Goal: Task Accomplishment & Management: Complete application form

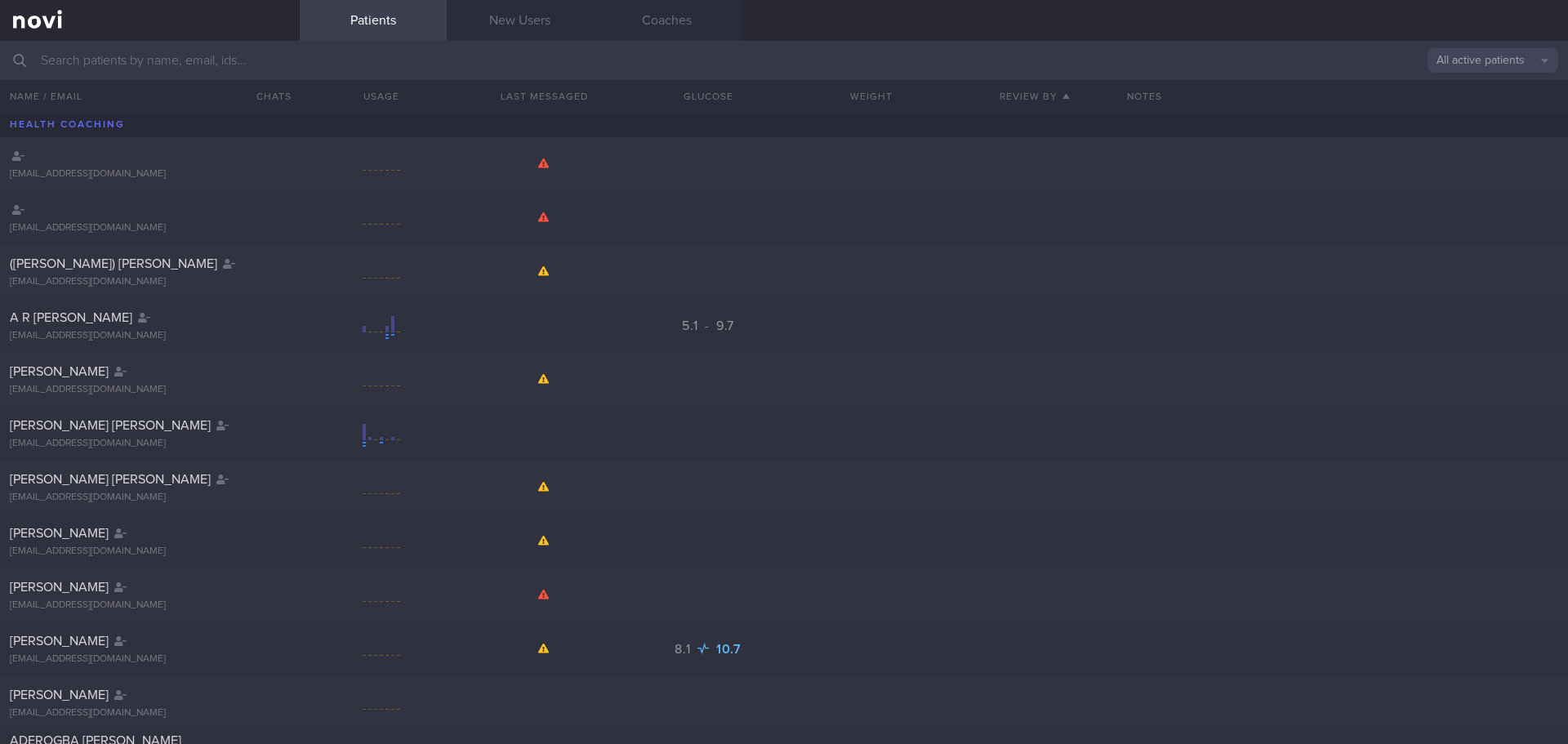
click at [163, 60] on input "text" at bounding box center [784, 60] width 1568 height 39
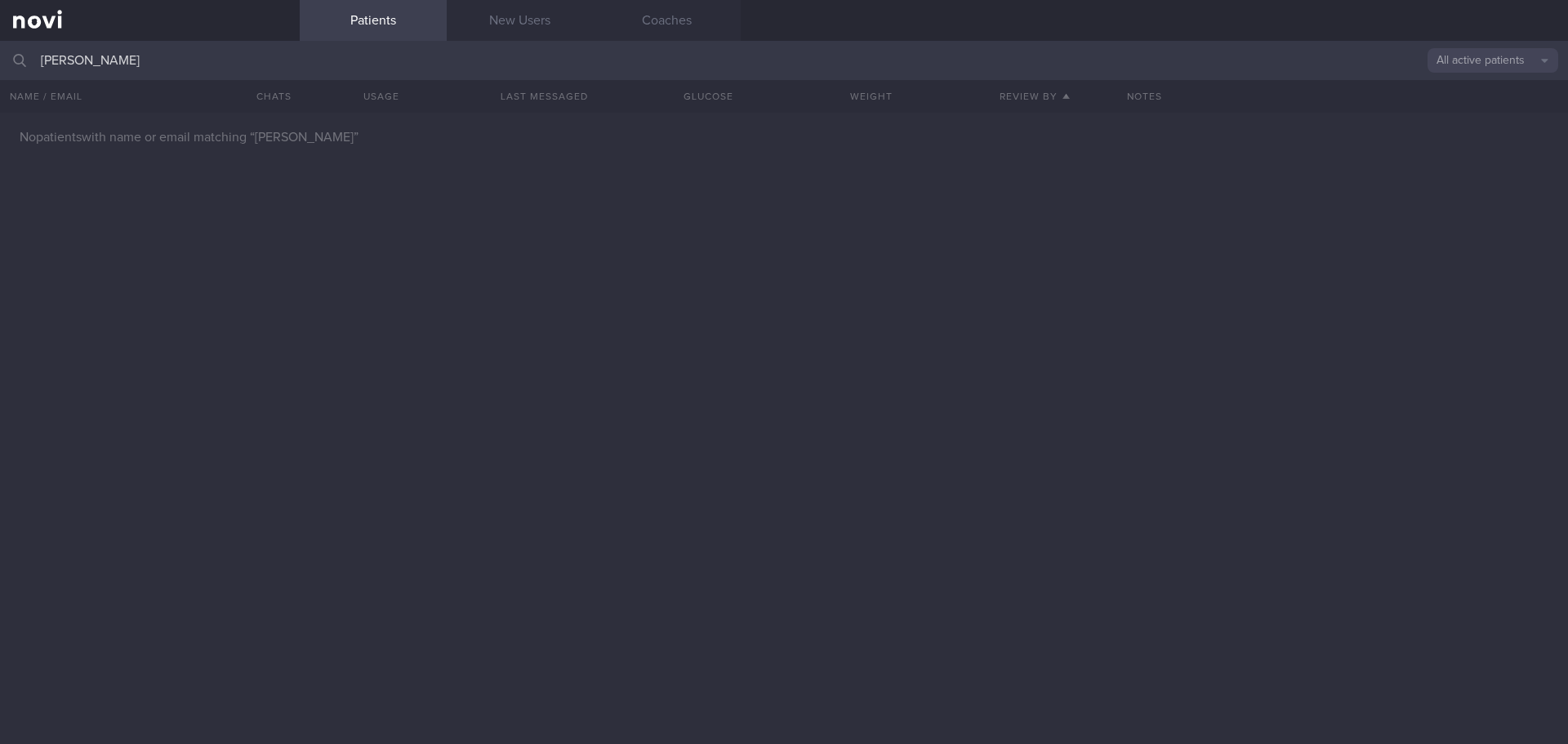
click at [300, 63] on input "[PERSON_NAME]" at bounding box center [784, 60] width 1568 height 39
click at [1429, 63] on button "All active patients" at bounding box center [1493, 60] width 130 height 24
click at [1457, 137] on button "Archived patients" at bounding box center [1493, 137] width 130 height 24
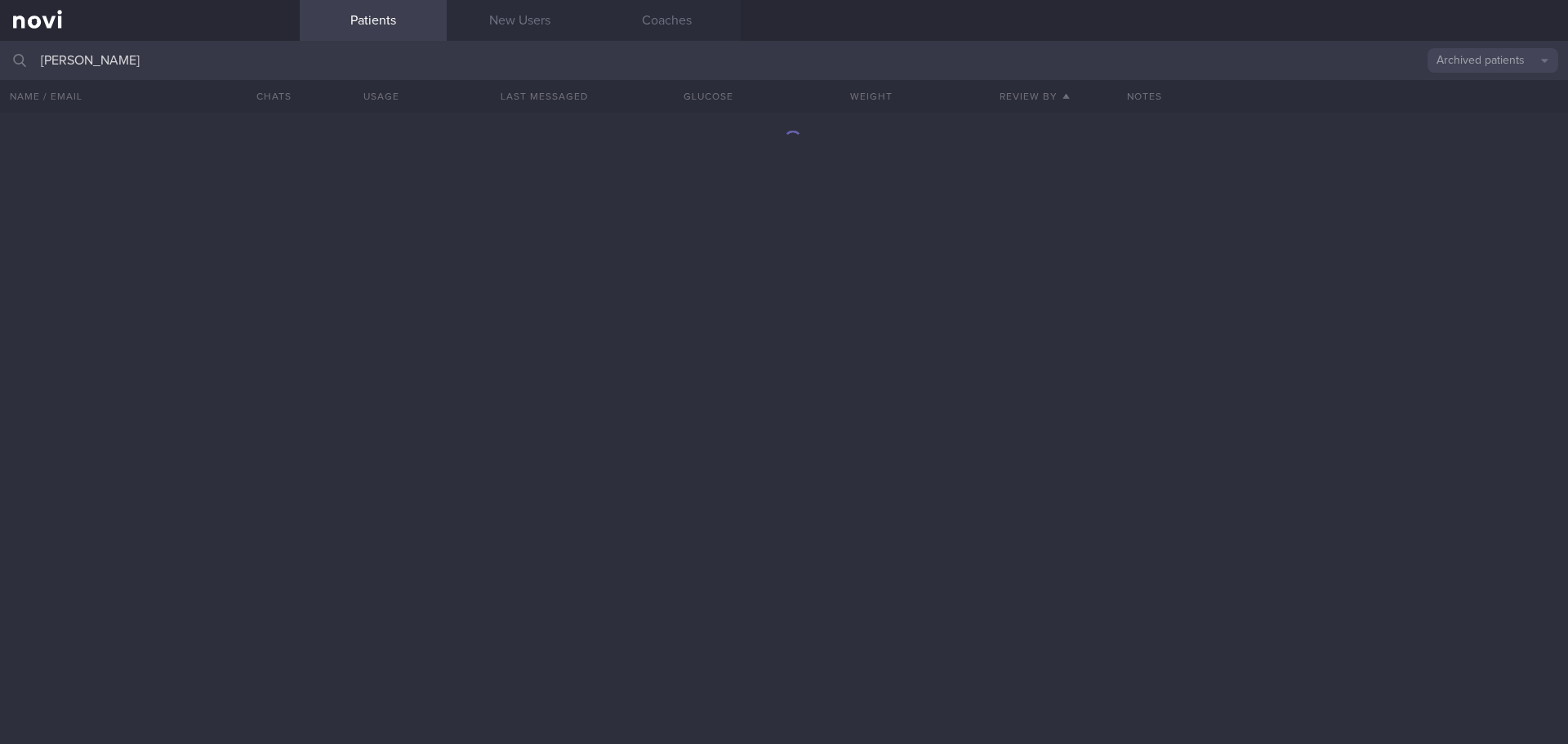
click at [239, 69] on input "[PERSON_NAME]" at bounding box center [784, 60] width 1568 height 39
click at [708, 339] on div at bounding box center [784, 428] width 1568 height 632
click at [499, 63] on input "[PERSON_NAME]" at bounding box center [784, 60] width 1568 height 39
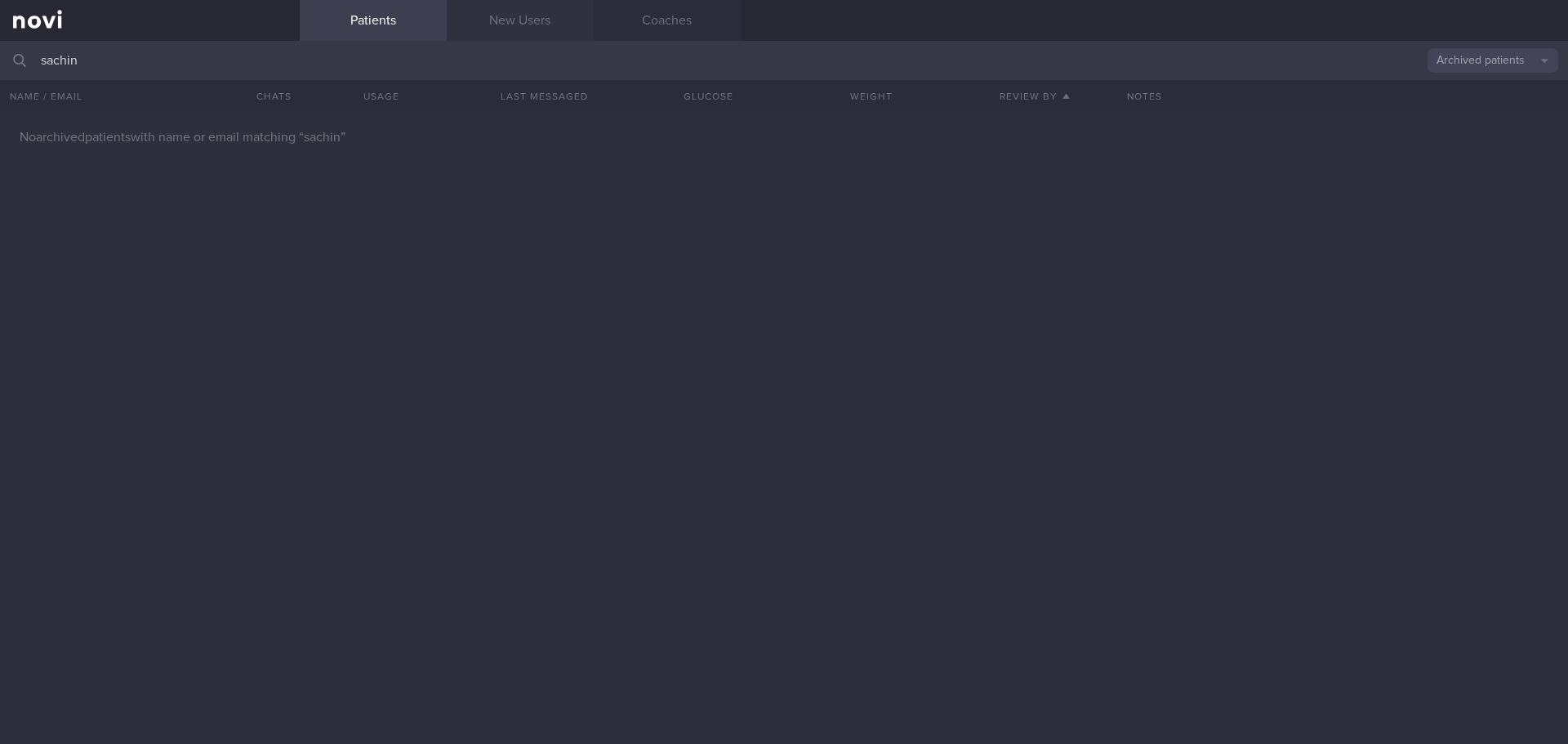
type input "sachin"
click at [532, 28] on link "New Users" at bounding box center [520, 20] width 147 height 41
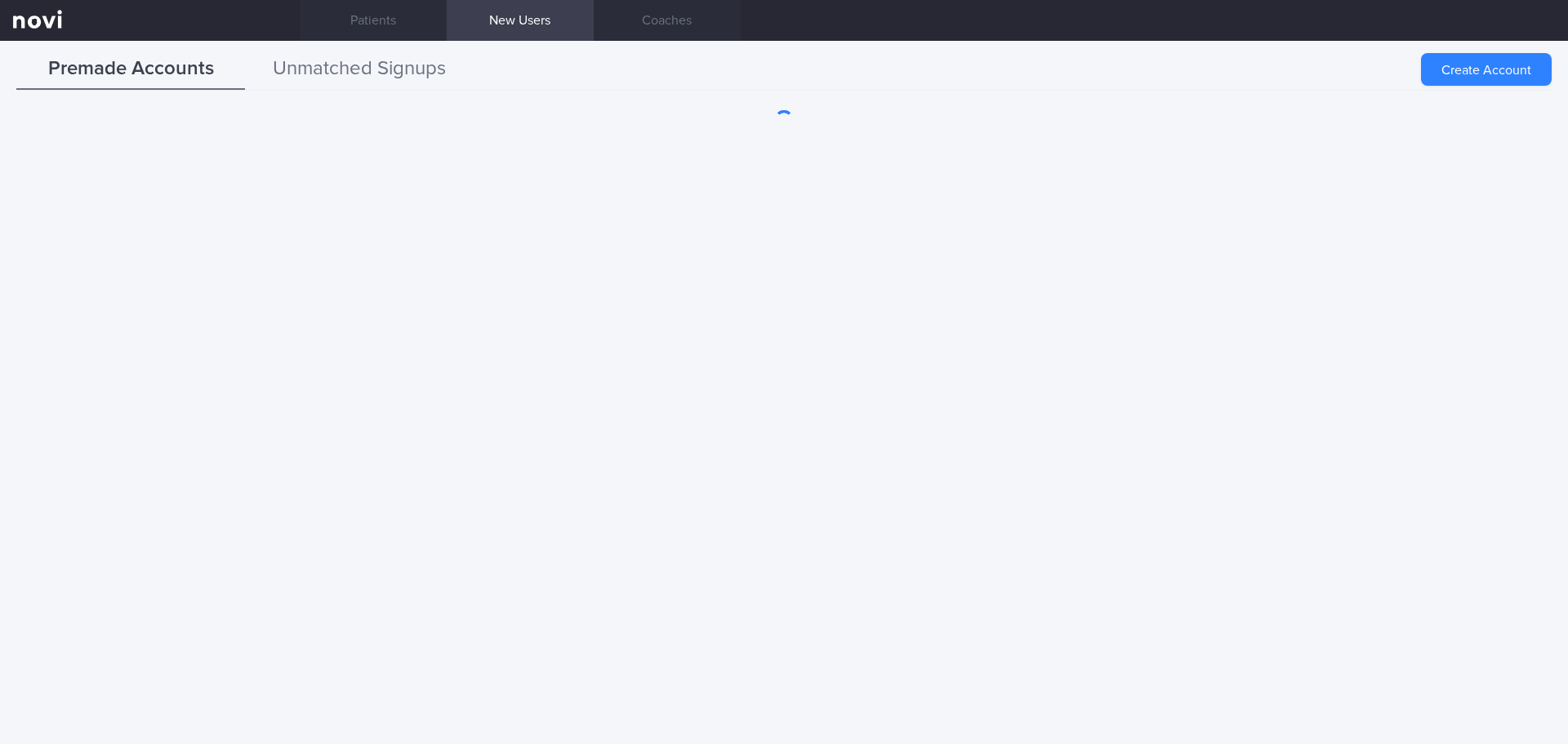
click at [344, 69] on button "Unmatched Signups" at bounding box center [359, 69] width 228 height 41
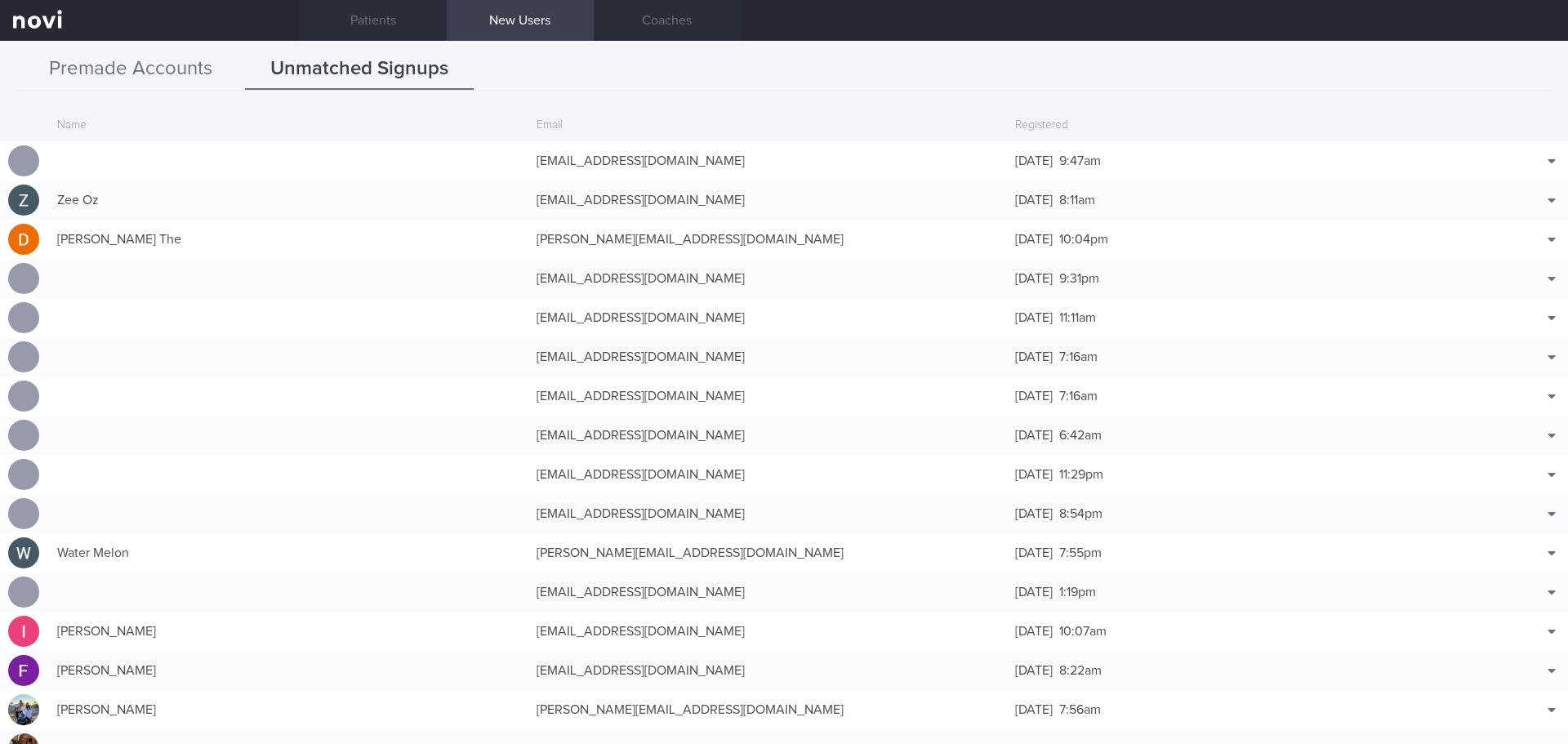
click at [161, 79] on button "Premade Accounts" at bounding box center [130, 69] width 228 height 41
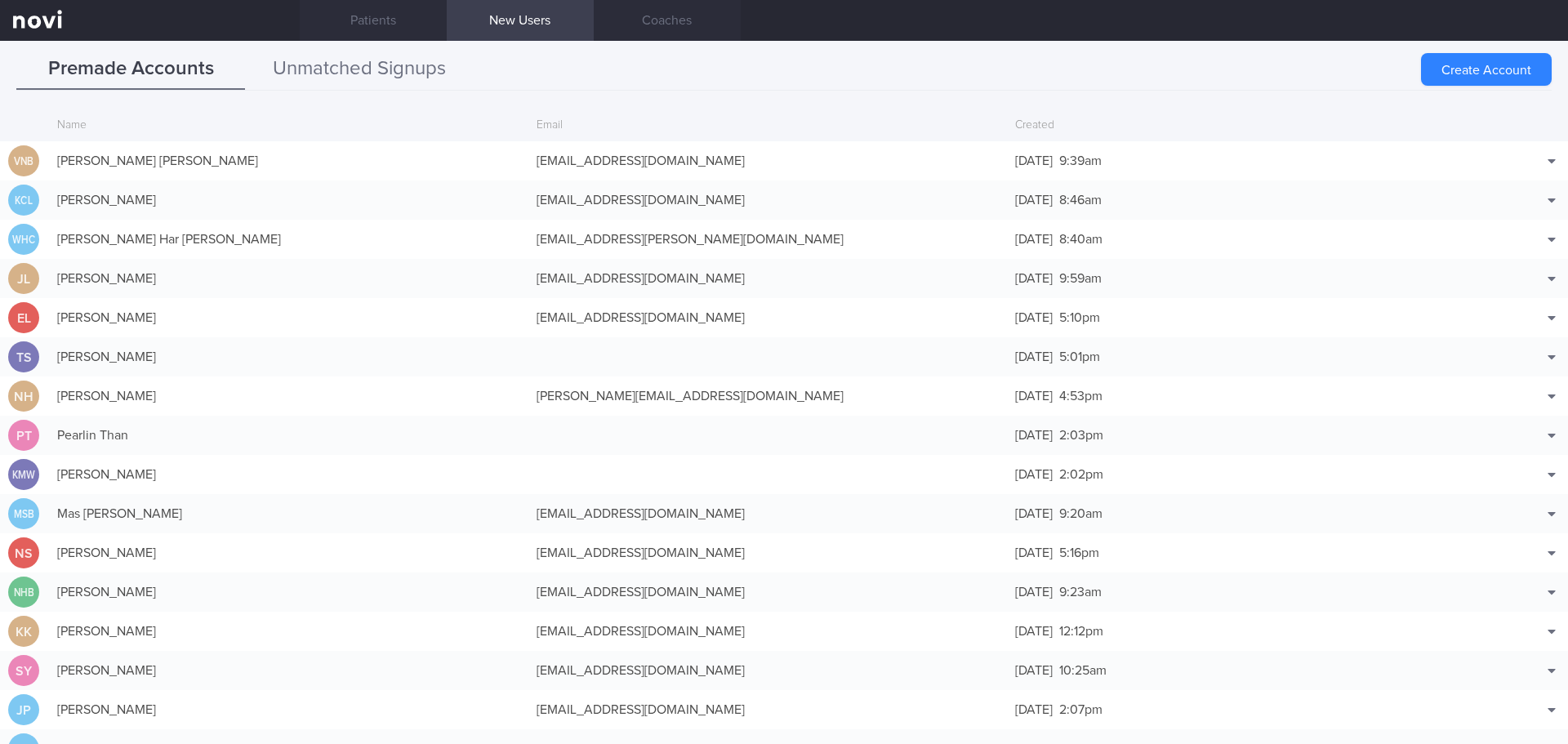
click at [394, 69] on button "Unmatched Signups" at bounding box center [359, 69] width 228 height 41
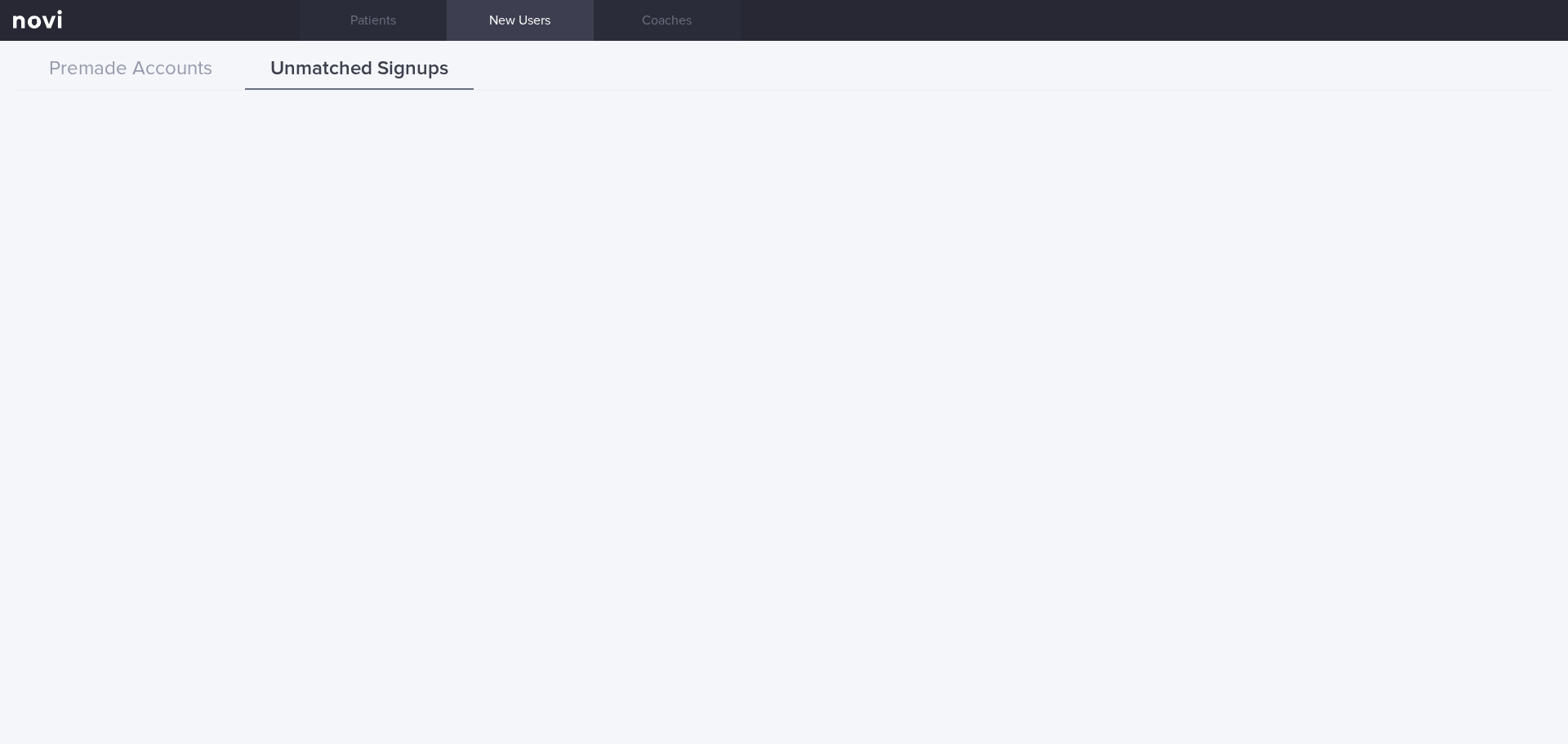
scroll to position [27154, 0]
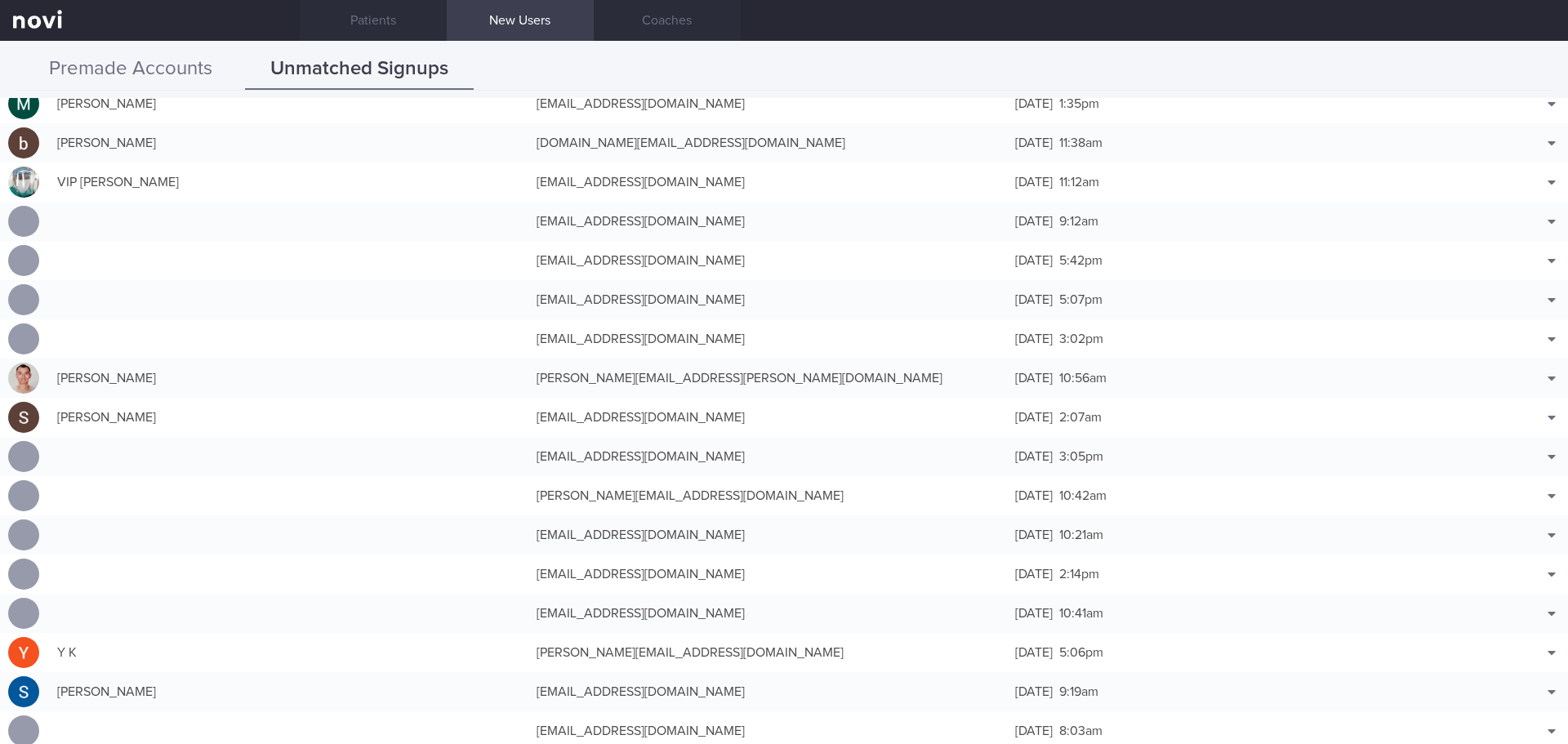
click at [188, 74] on button "Premade Accounts" at bounding box center [130, 69] width 228 height 41
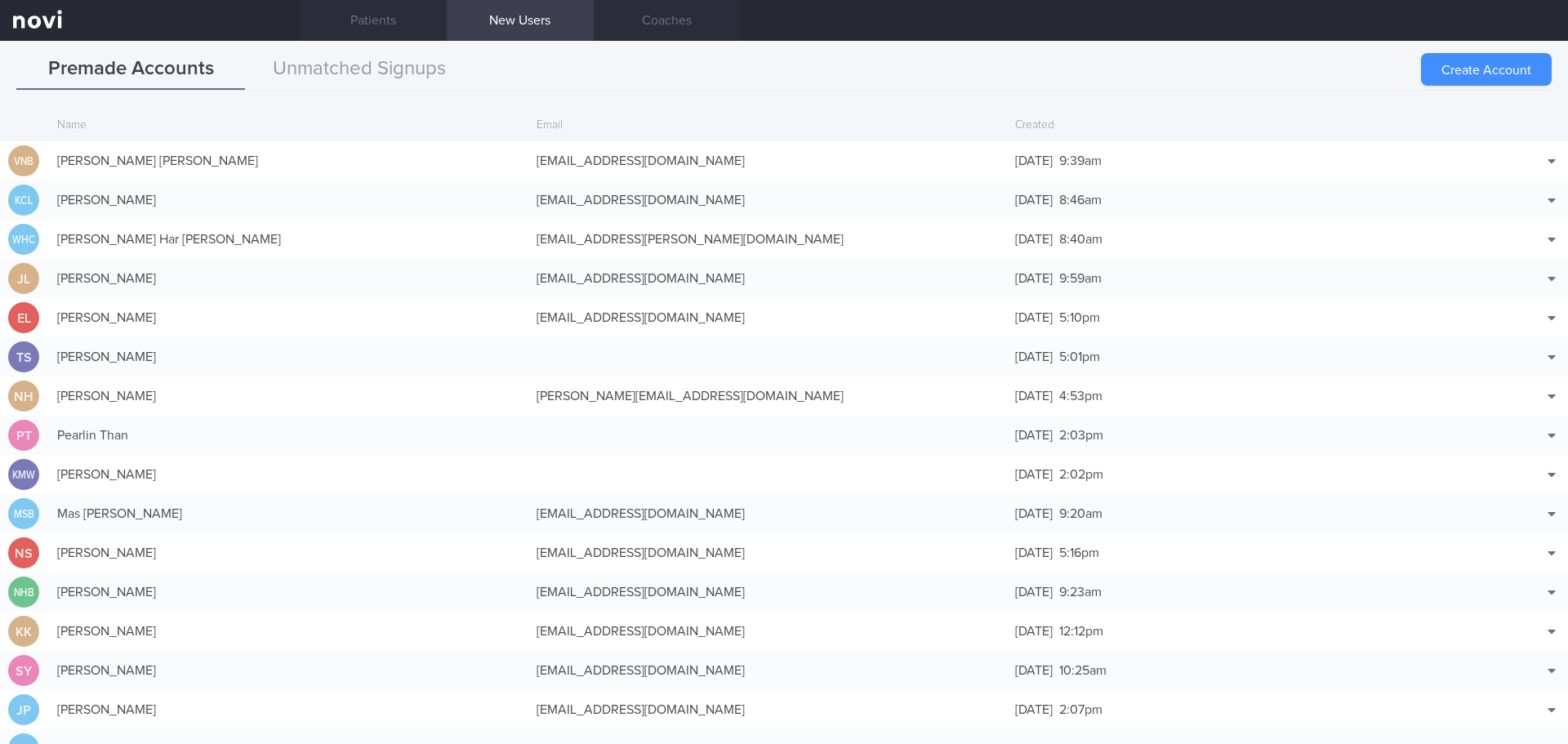
click at [1483, 53] on button "Create Account" at bounding box center [1486, 70] width 130 height 33
click at [1488, 70] on div "Create Account" at bounding box center [1486, 70] width 130 height 33
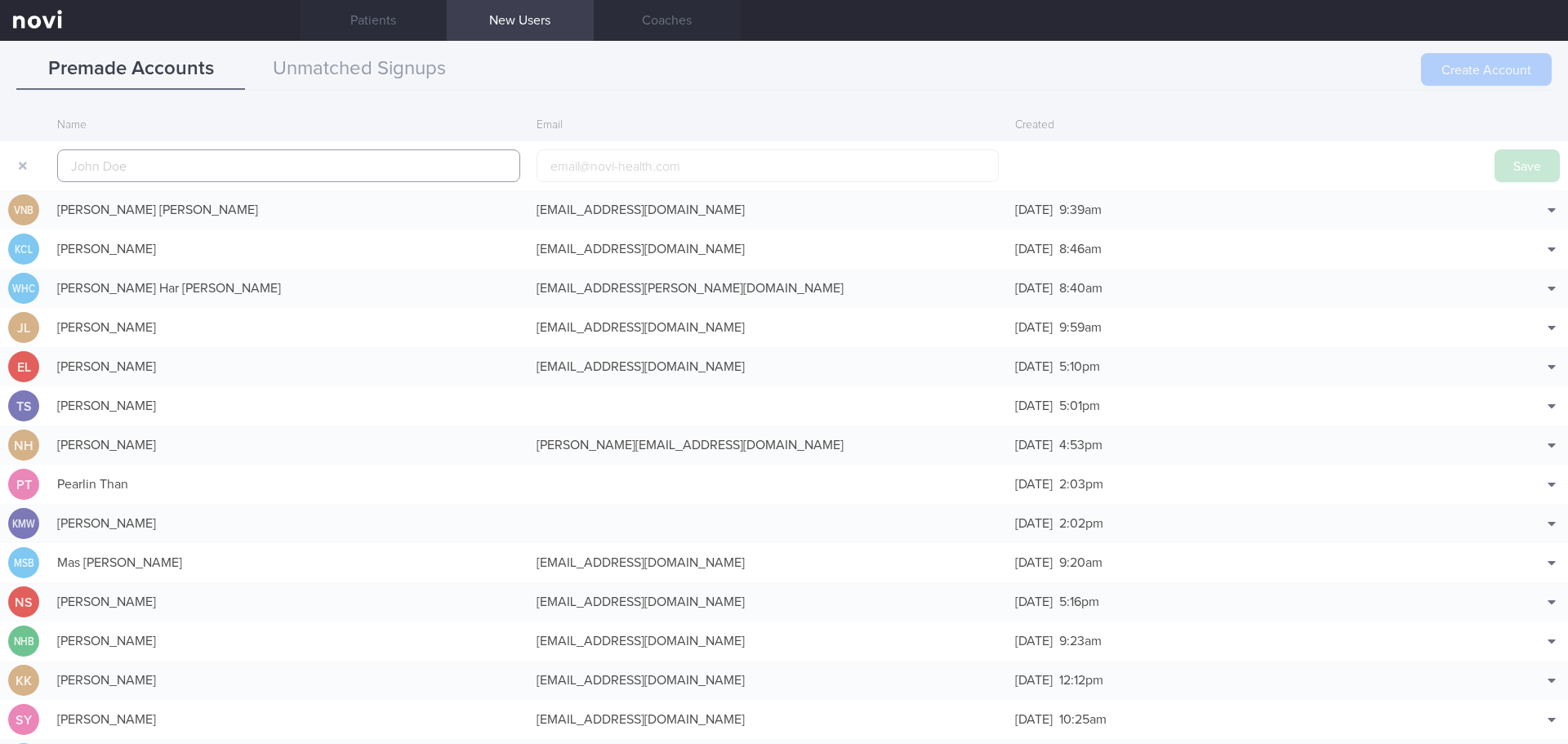
scroll to position [39, 0]
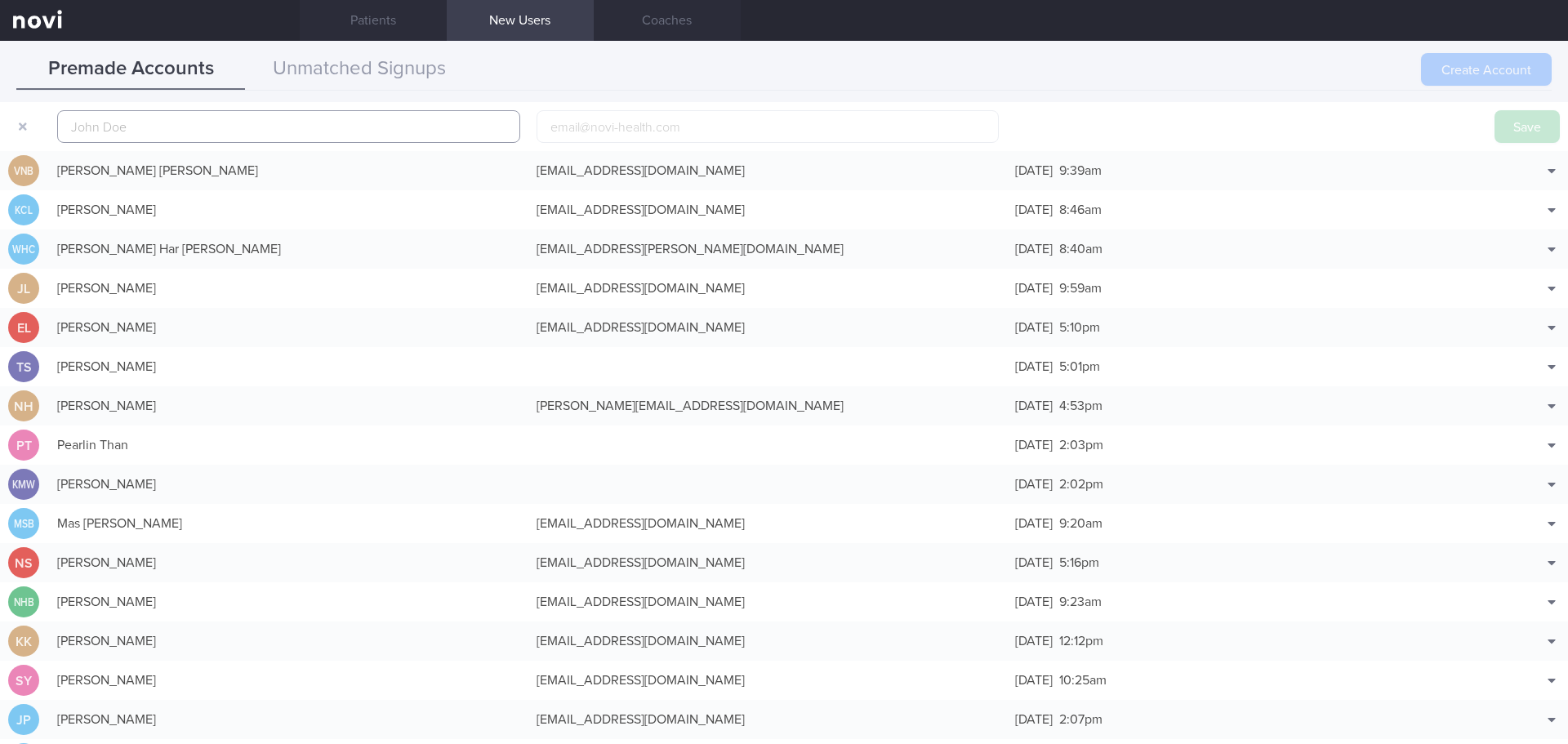
click at [193, 129] on input "text" at bounding box center [288, 127] width 463 height 33
paste input "[PERSON_NAME] [PERSON_NAME]"
type input "[PERSON_NAME] [PERSON_NAME]"
click at [639, 130] on input "email" at bounding box center [767, 127] width 463 height 33
paste input "[EMAIL_ADDRESS][DOMAIN_NAME]"
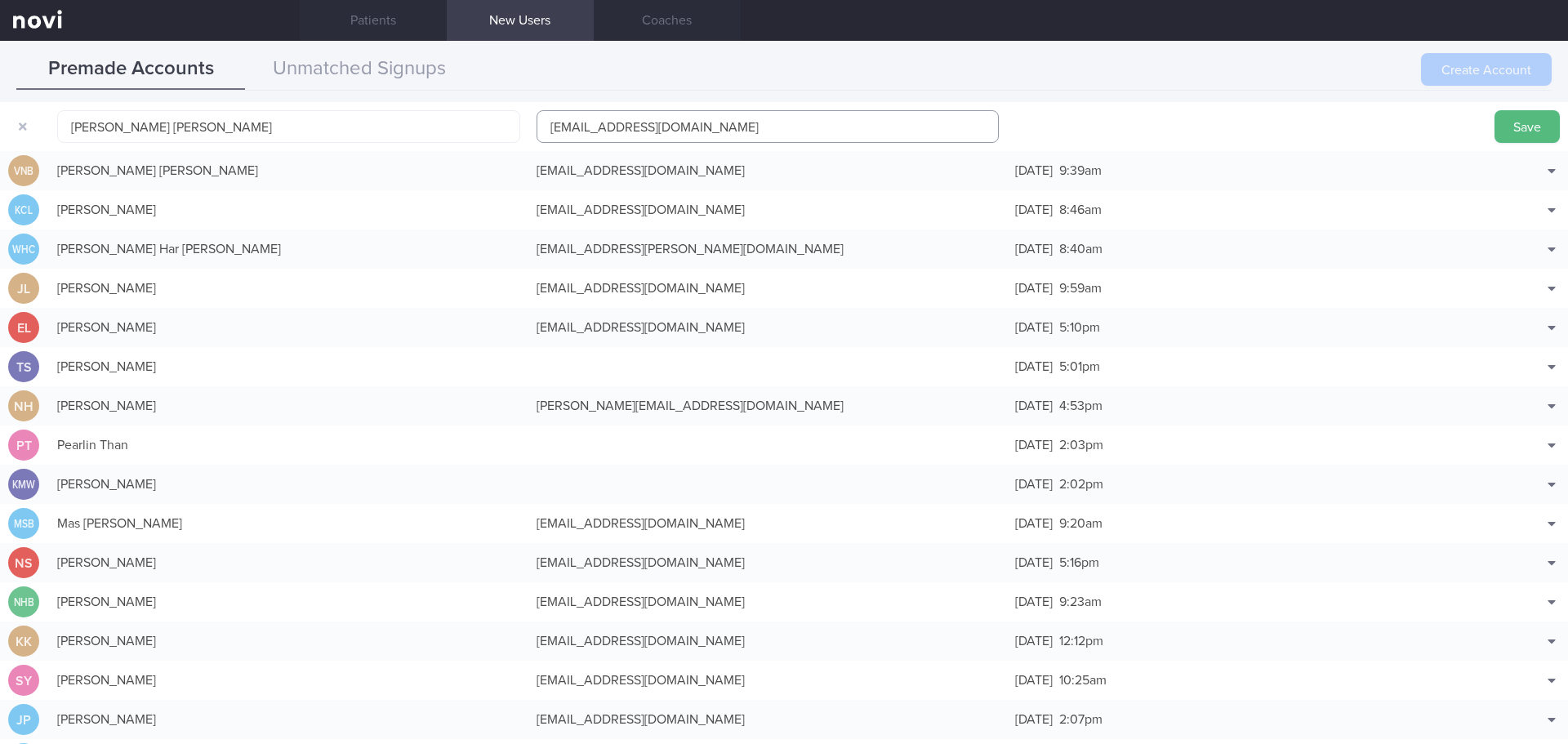
drag, startPoint x: 598, startPoint y: 130, endPoint x: 678, endPoint y: 143, distance: 81.0
click at [597, 130] on input "[EMAIL_ADDRESS][DOMAIN_NAME]" at bounding box center [767, 127] width 463 height 33
type input "[EMAIL_ADDRESS][DOMAIN_NAME]"
click at [1510, 121] on button "Save" at bounding box center [1527, 127] width 65 height 33
click at [350, 59] on button "Unmatched Signups" at bounding box center [359, 69] width 228 height 41
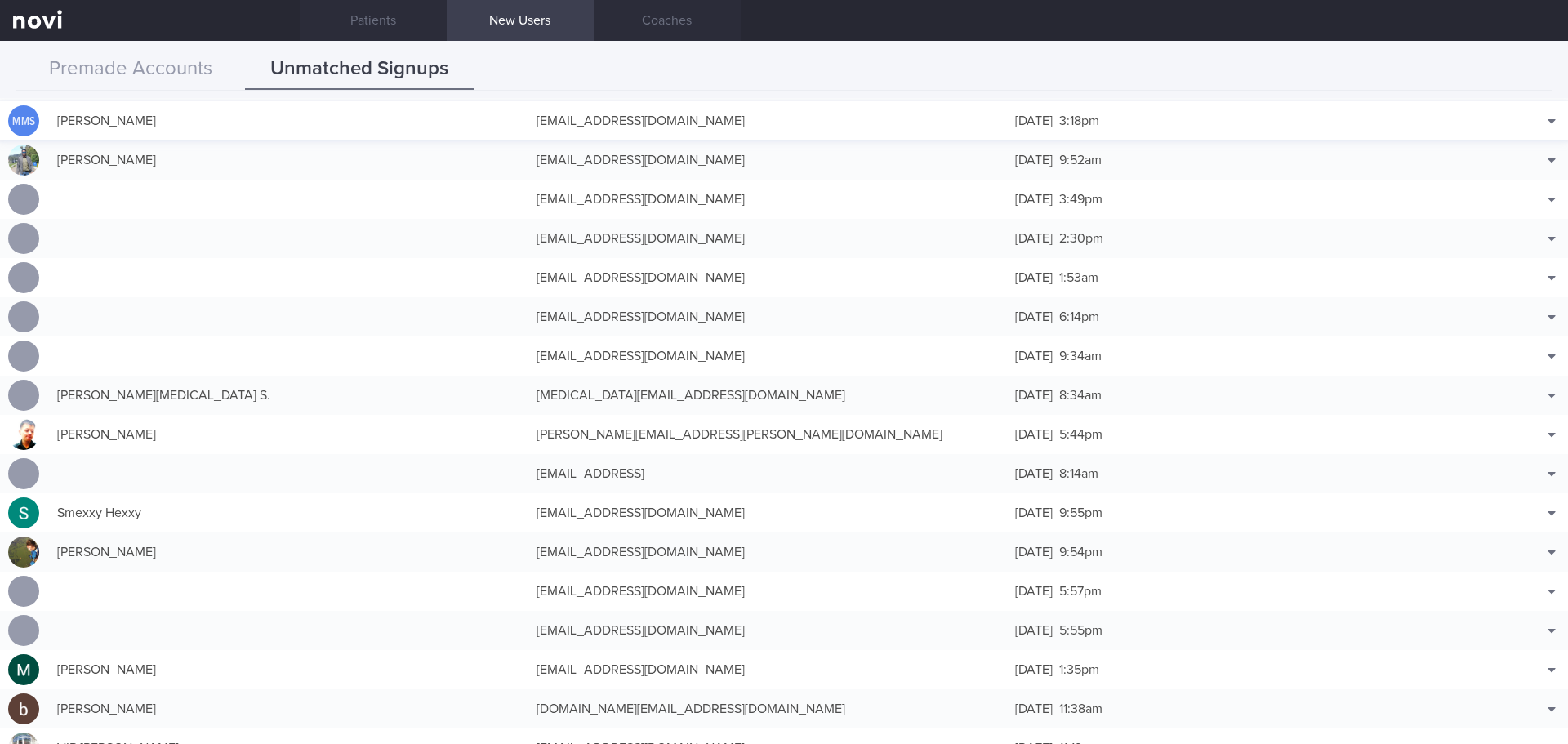
scroll to position [26582, 0]
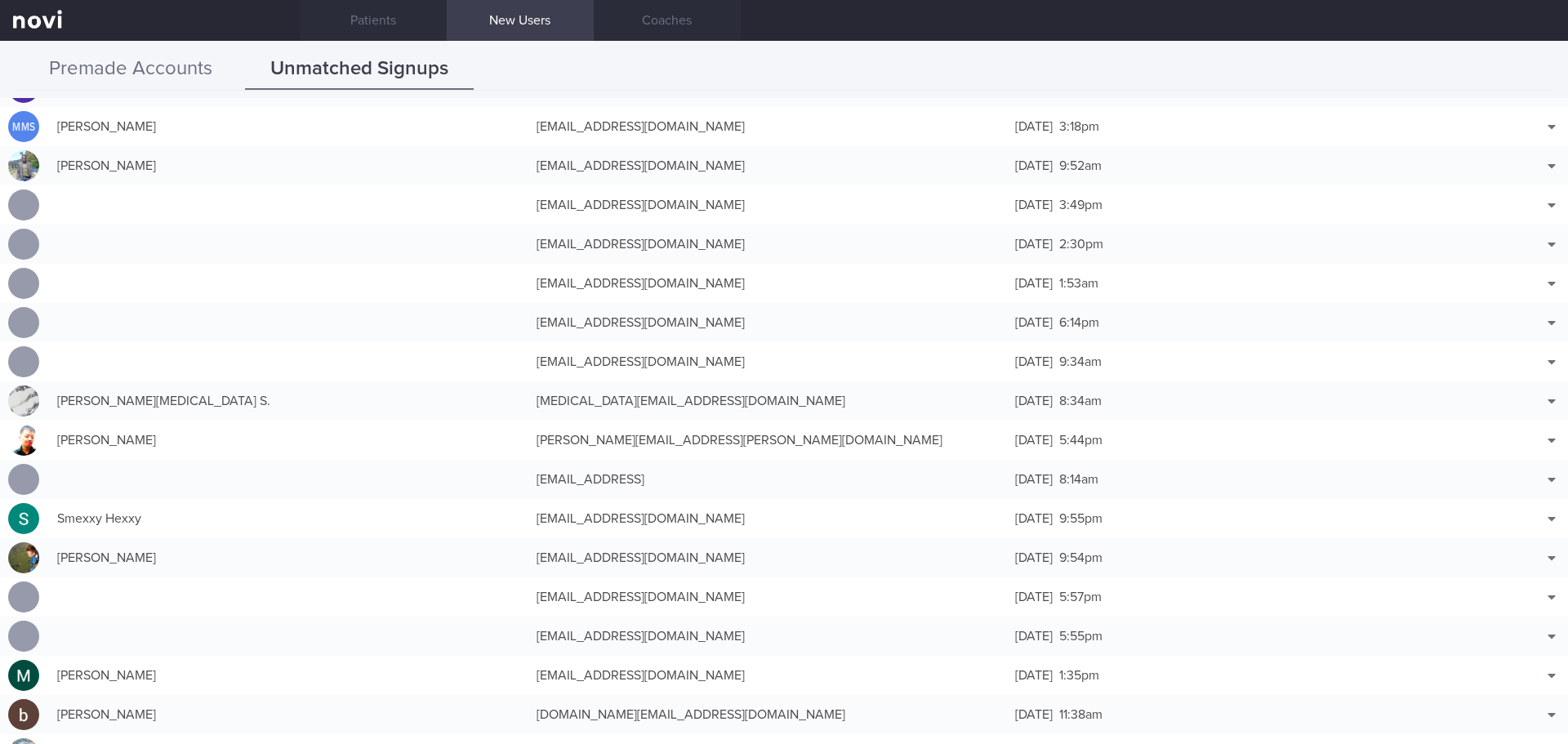
drag, startPoint x: 146, startPoint y: 71, endPoint x: 162, endPoint y: 71, distance: 16.0
click at [145, 71] on button "Premade Accounts" at bounding box center [130, 69] width 228 height 41
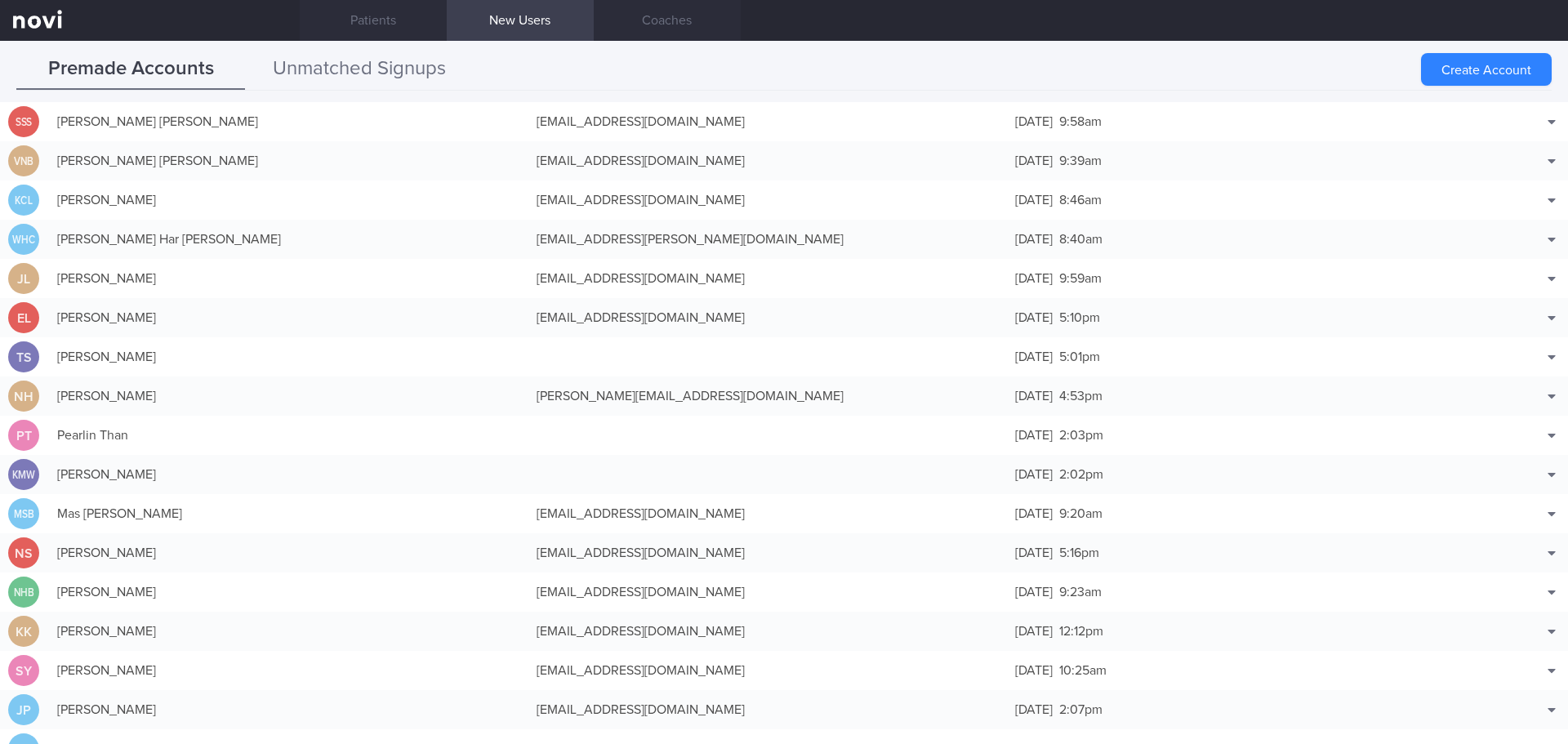
click at [341, 82] on button "Unmatched Signups" at bounding box center [359, 69] width 228 height 41
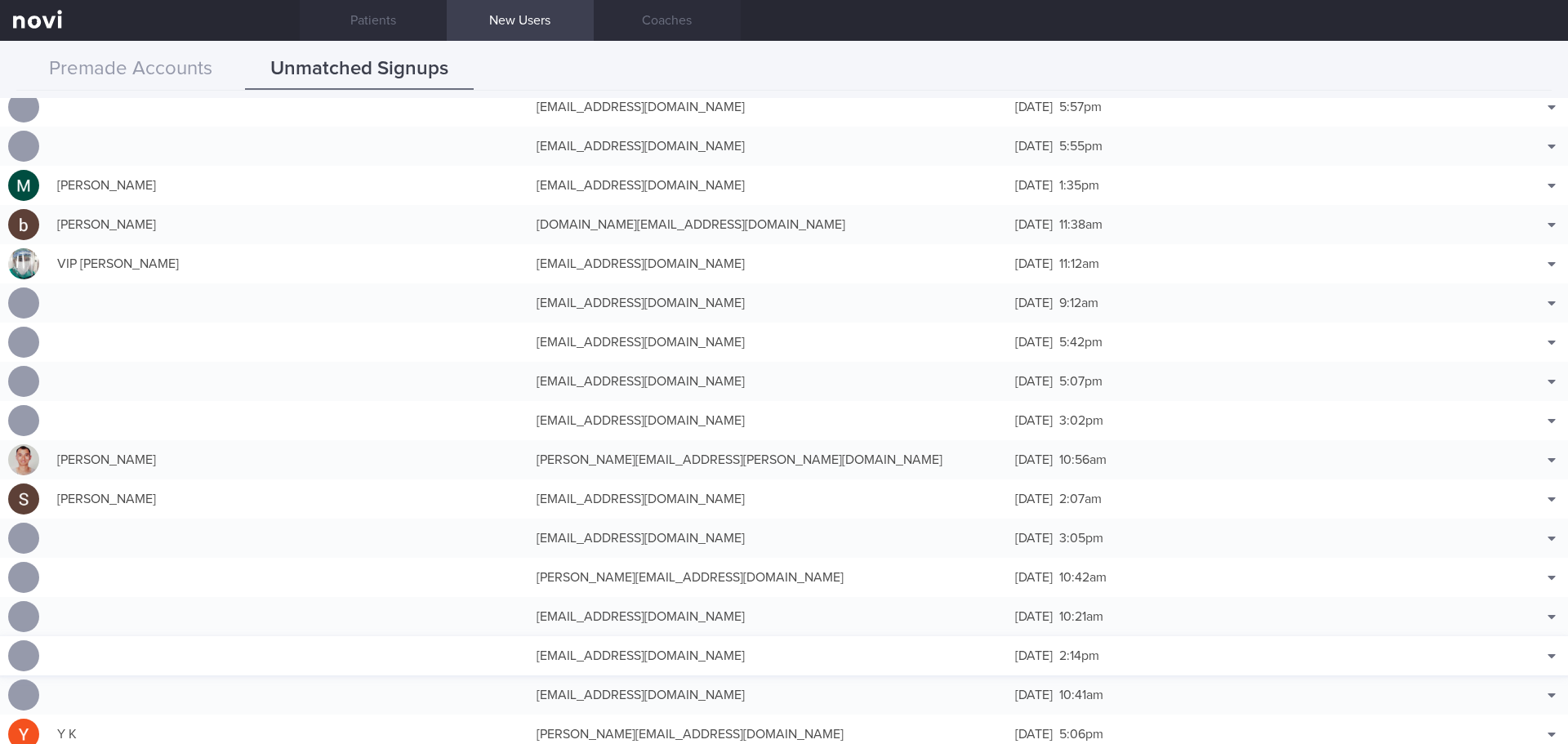
scroll to position [27236, 0]
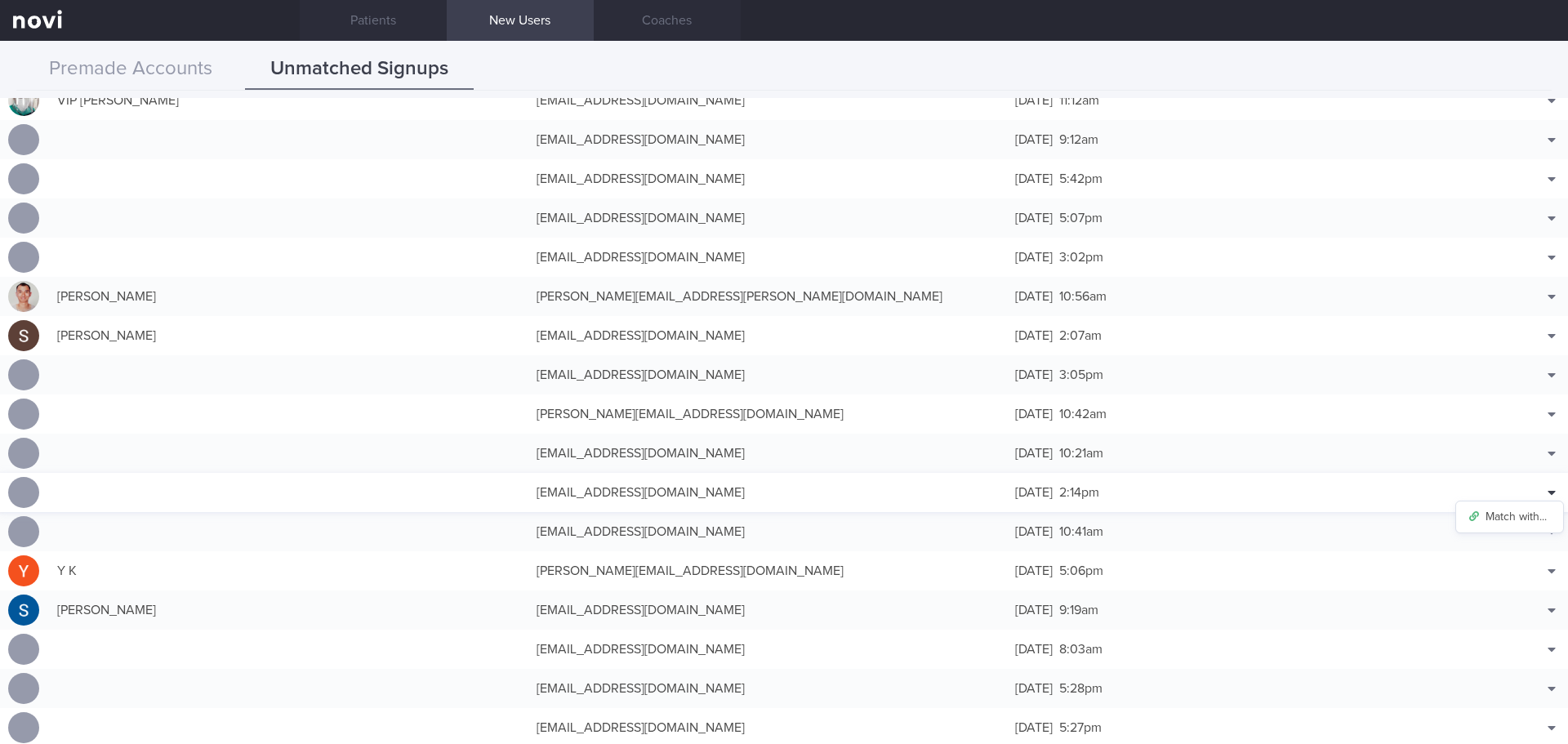
click at [1547, 489] on icon at bounding box center [1551, 492] width 8 height 13
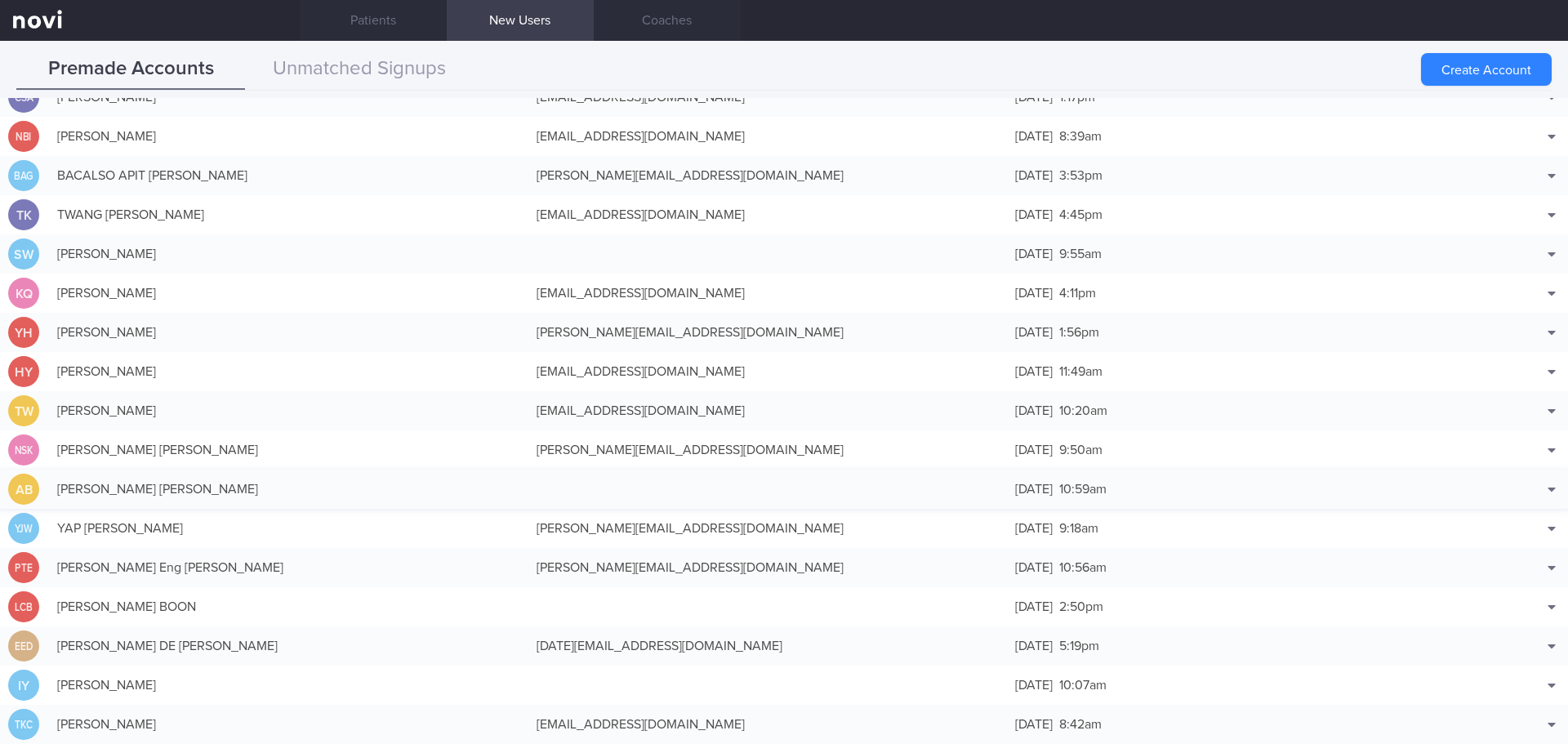
scroll to position [2614, 0]
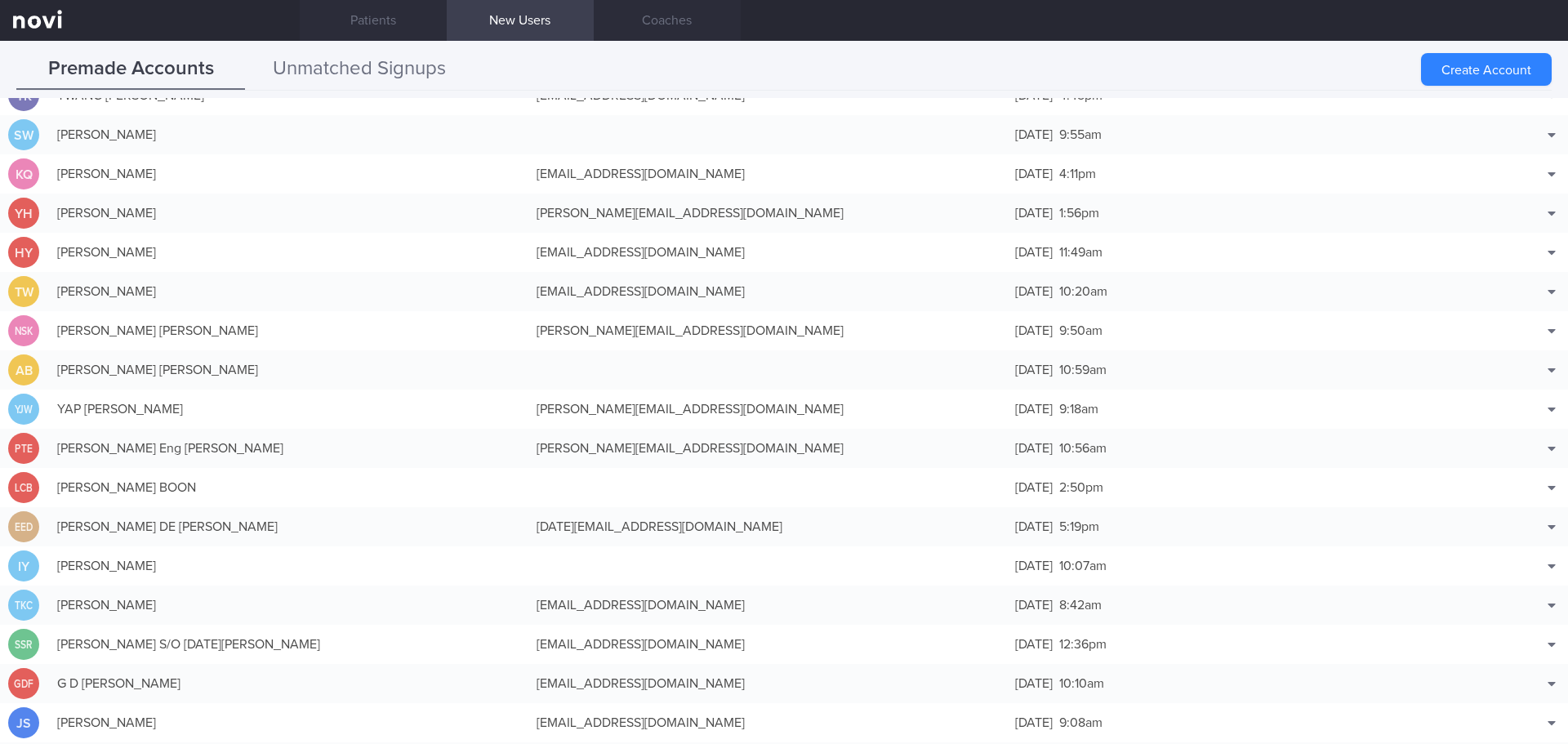
click at [361, 83] on button "Unmatched Signups" at bounding box center [359, 69] width 228 height 41
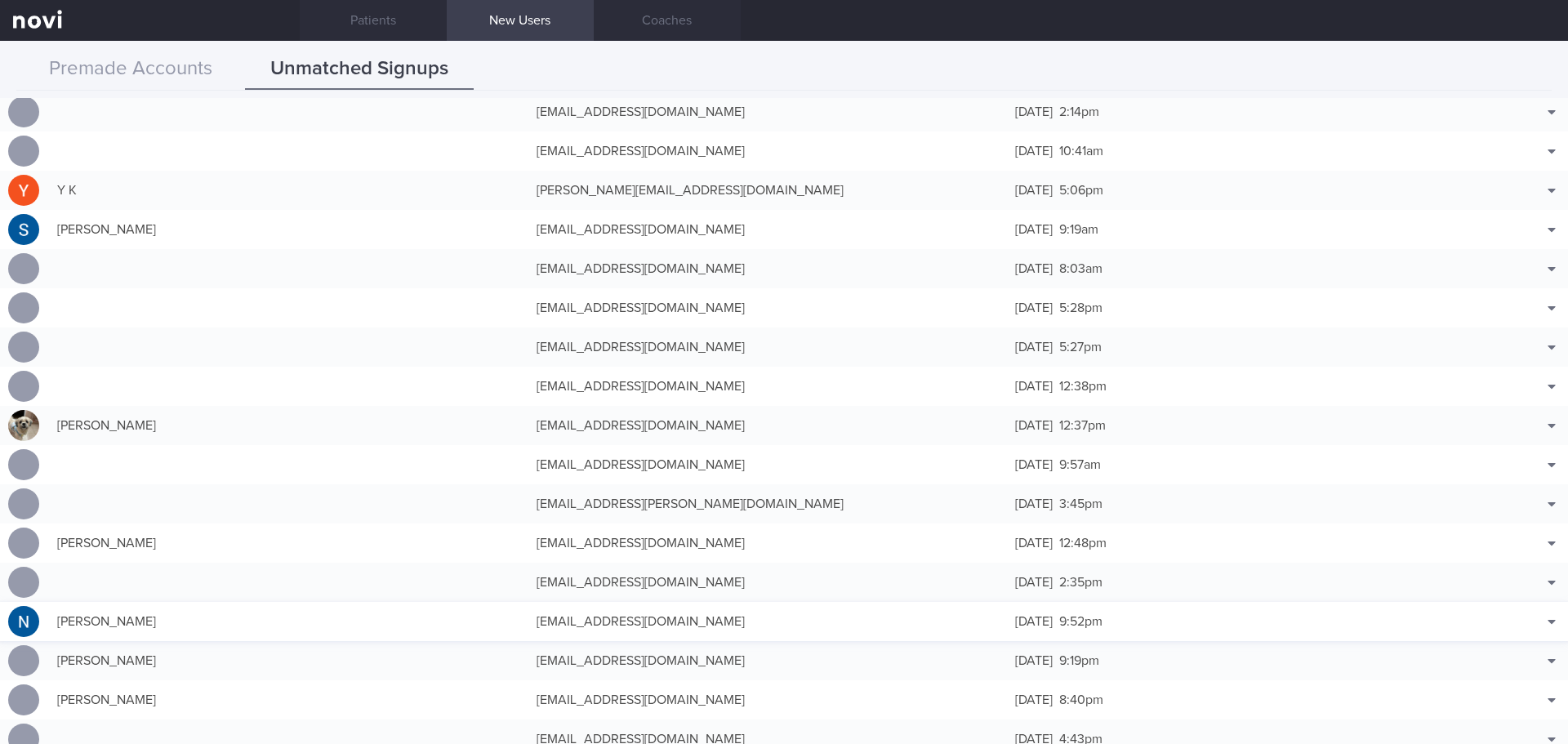
scroll to position [27535, 0]
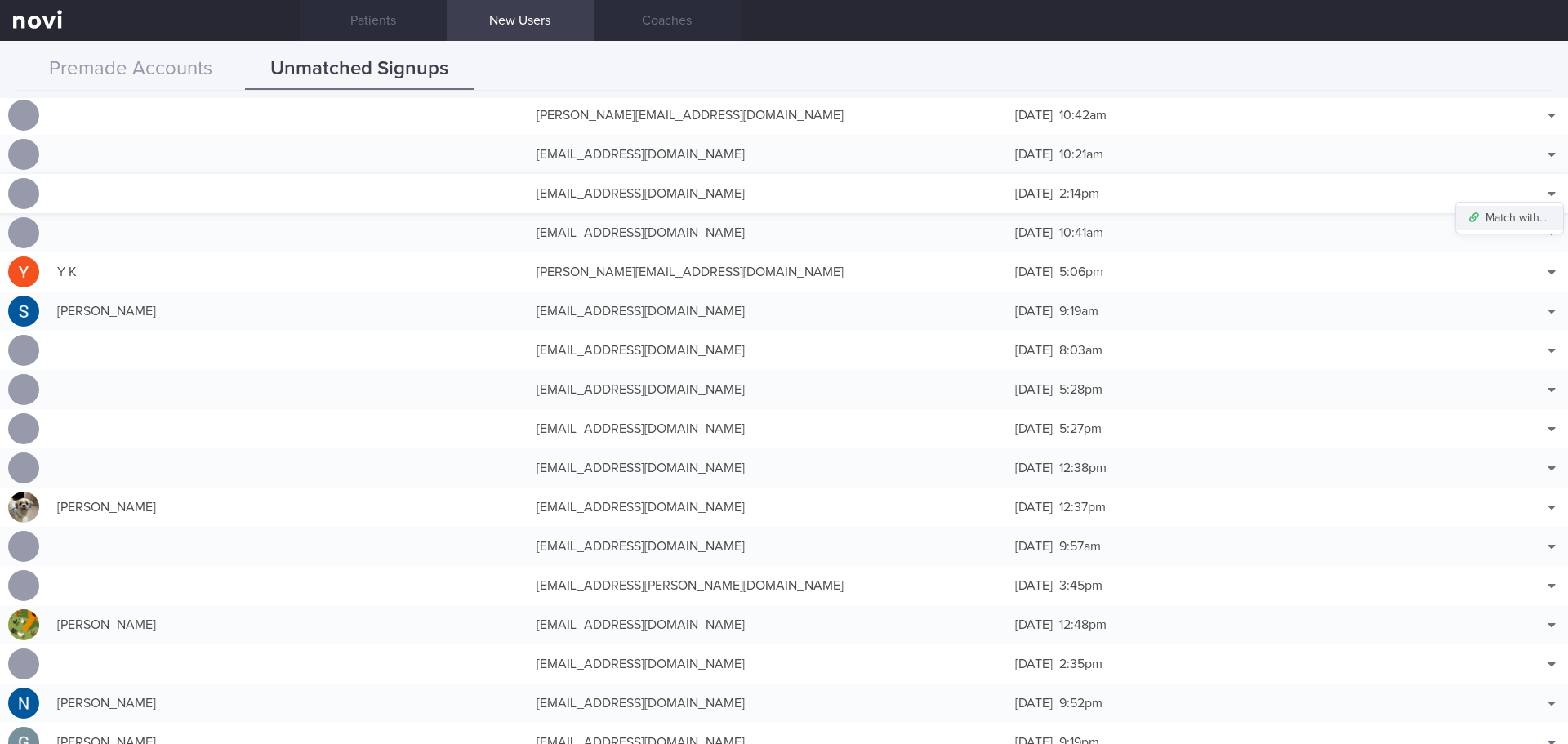
click at [1491, 227] on button "Match with..." at bounding box center [1509, 217] width 107 height 24
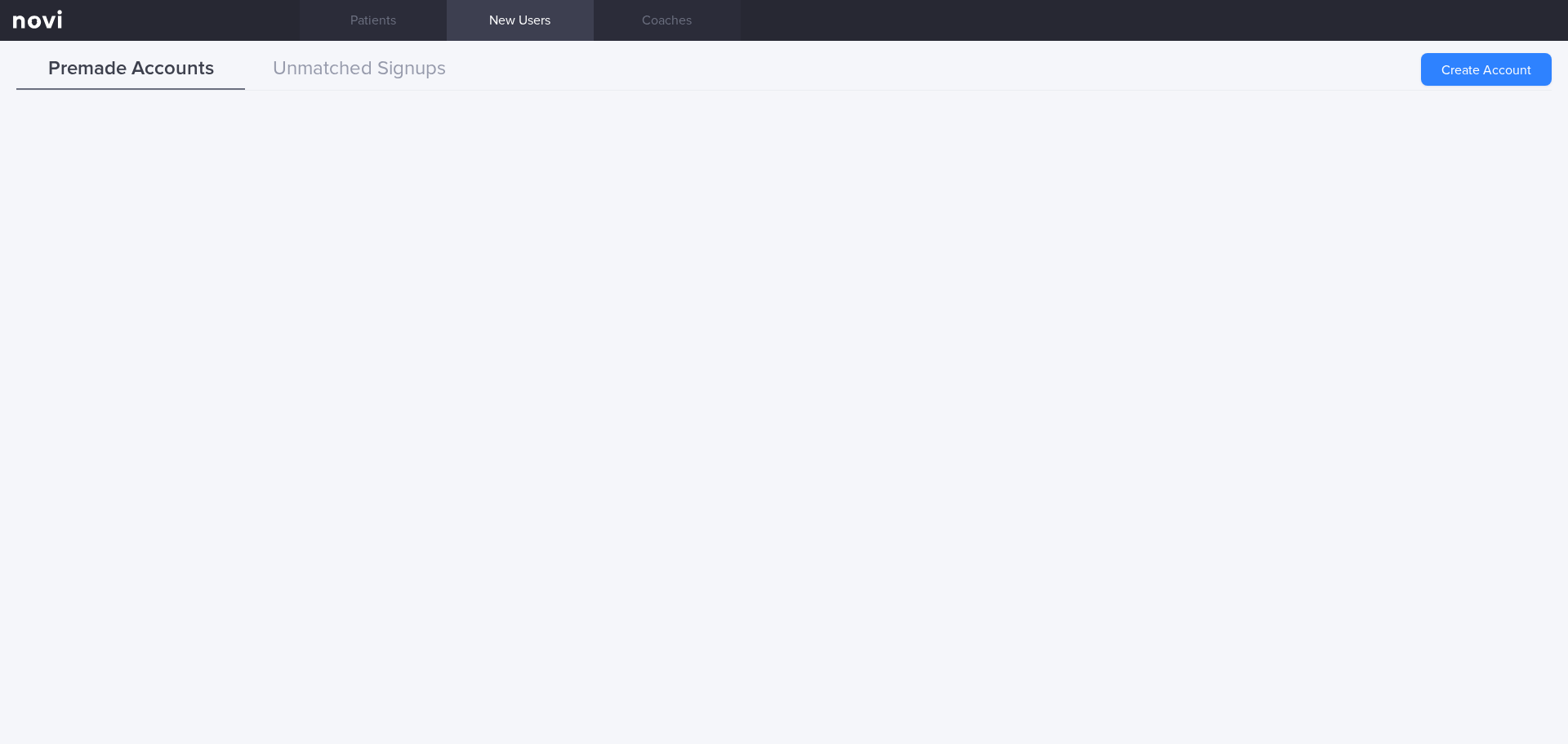
scroll to position [0, 0]
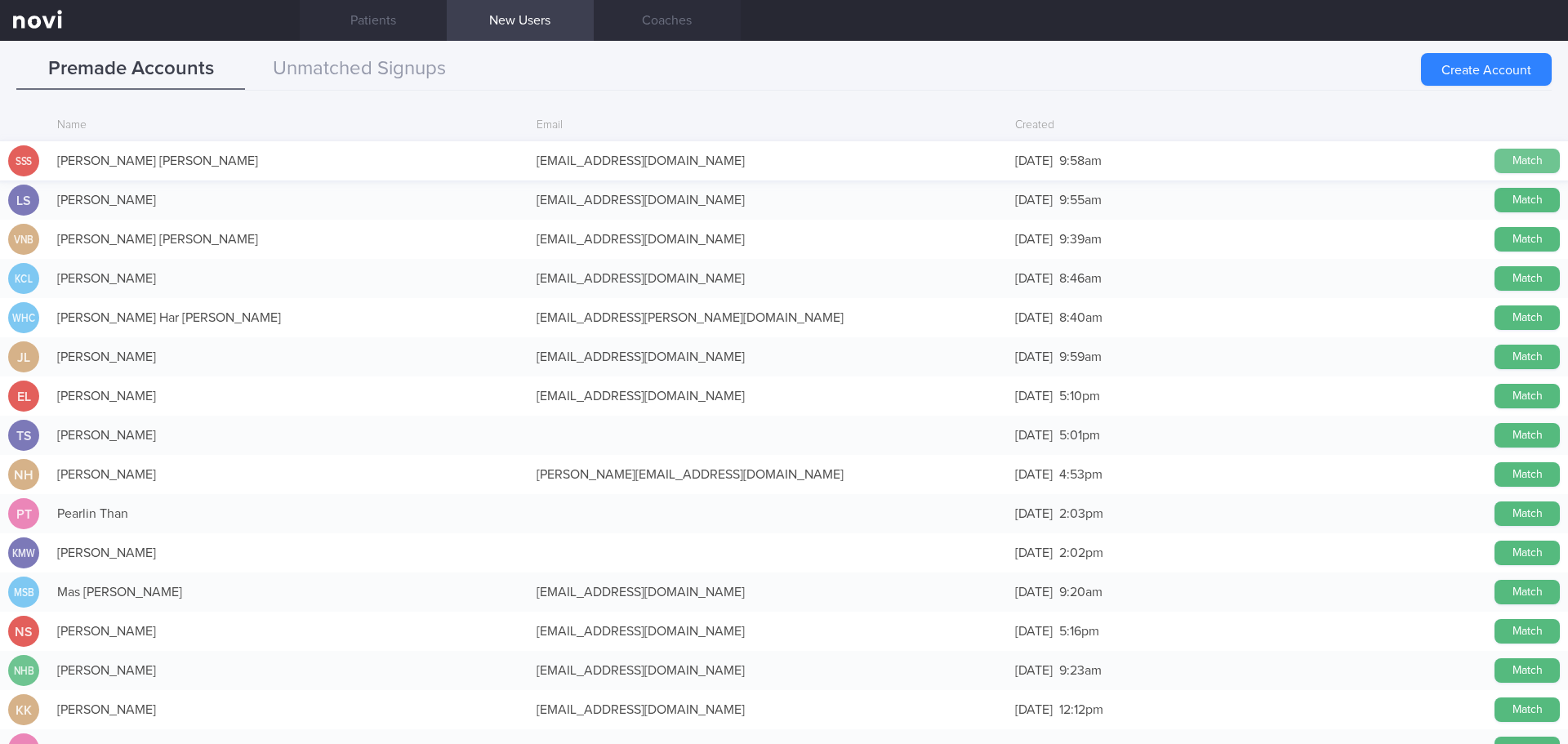
click at [1525, 160] on button "Match" at bounding box center [1527, 160] width 65 height 24
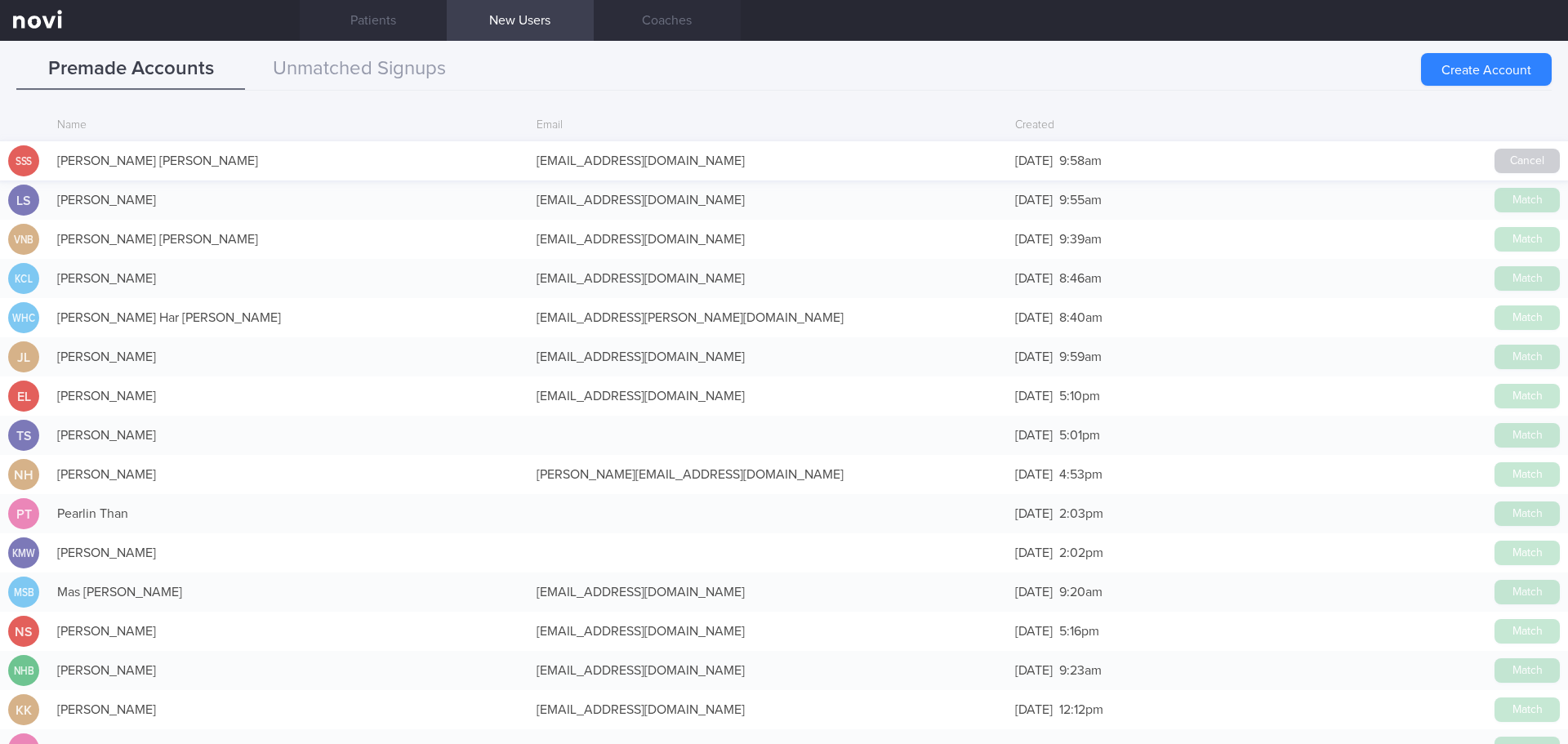
scroll to position [27532, 0]
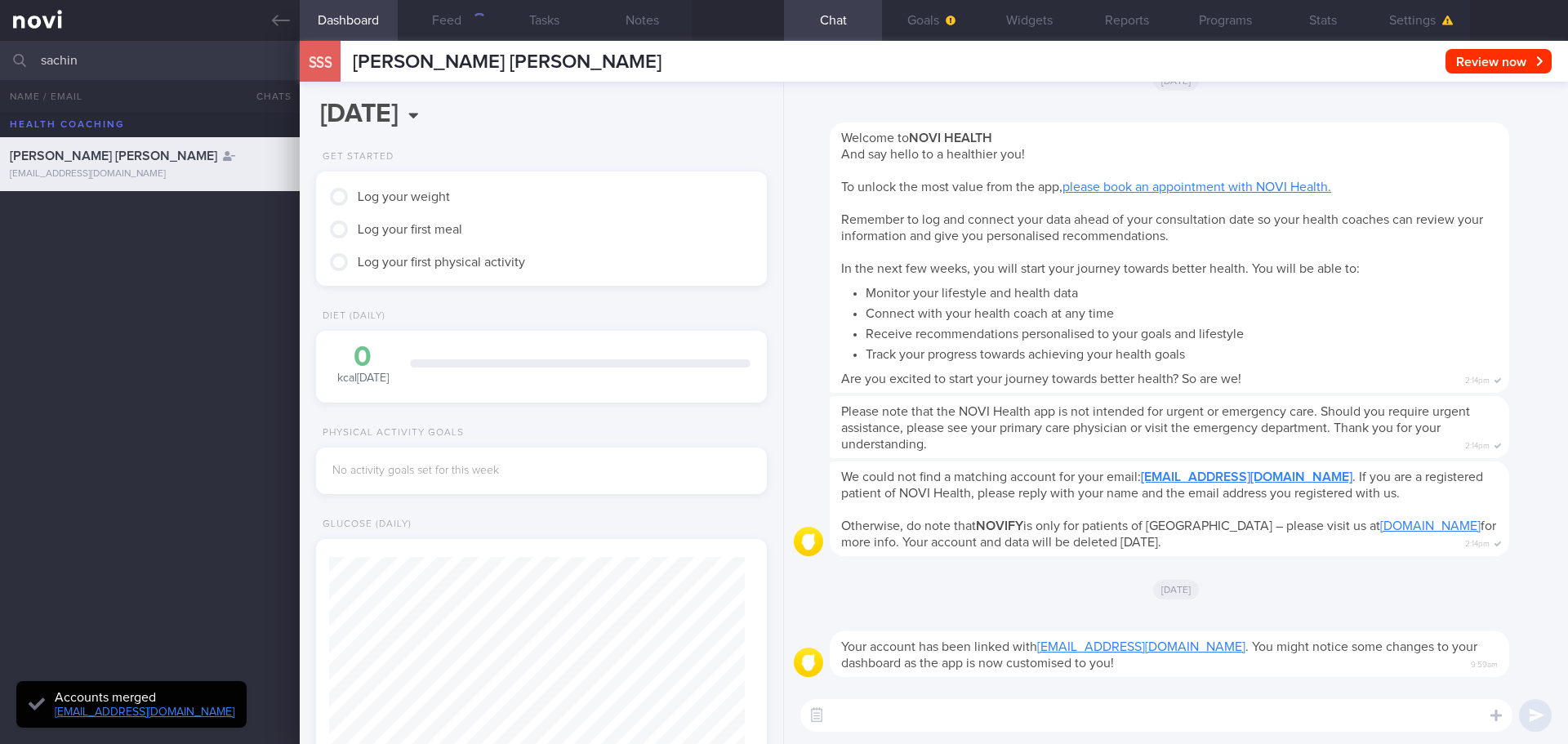
scroll to position [204, 410]
click at [277, 15] on icon at bounding box center [281, 20] width 18 height 12
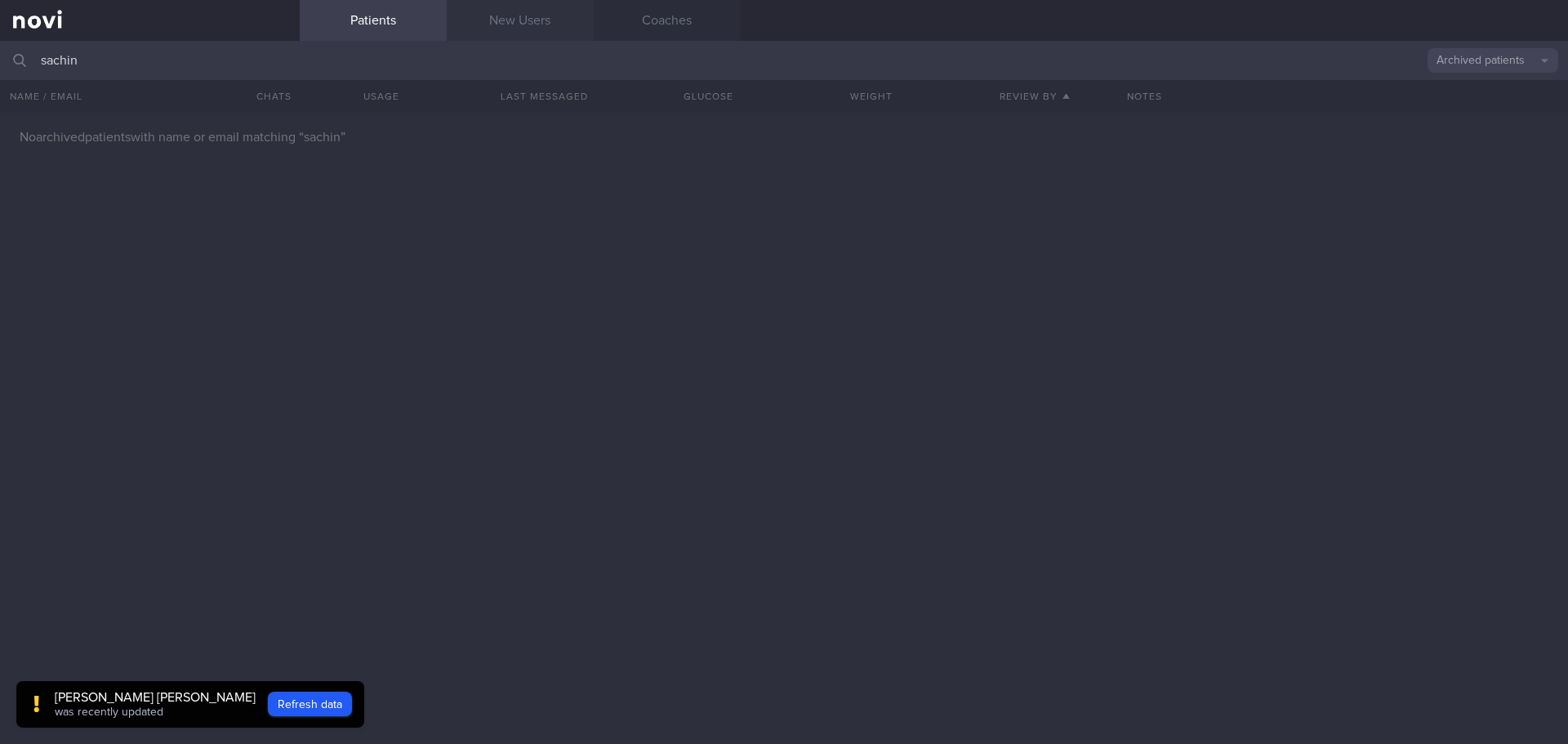
click at [556, 22] on link "New Users" at bounding box center [520, 20] width 147 height 41
